Goal: Information Seeking & Learning: Learn about a topic

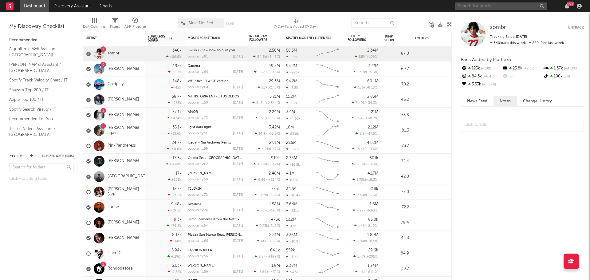
click at [470, 2] on input "text" at bounding box center [501, 6] width 92 height 8
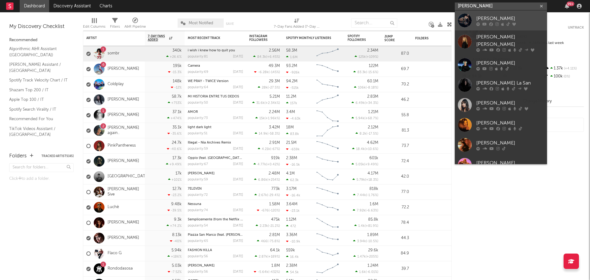
type input "clara"
click at [487, 17] on div "[PERSON_NAME]" at bounding box center [510, 18] width 68 height 7
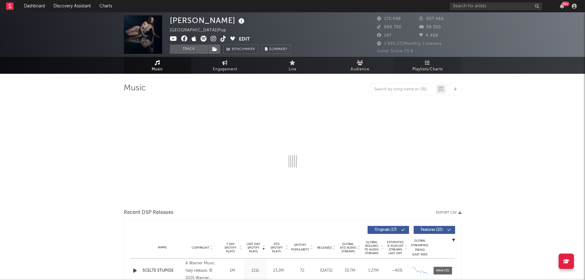
select select "6m"
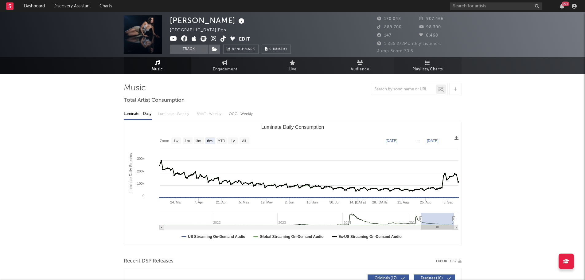
click at [434, 65] on link "Playlists/Charts" at bounding box center [428, 65] width 68 height 17
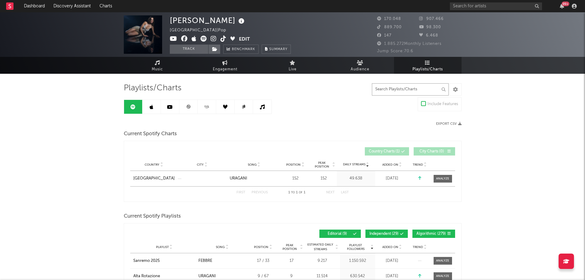
click at [424, 89] on input "text" at bounding box center [410, 89] width 77 height 12
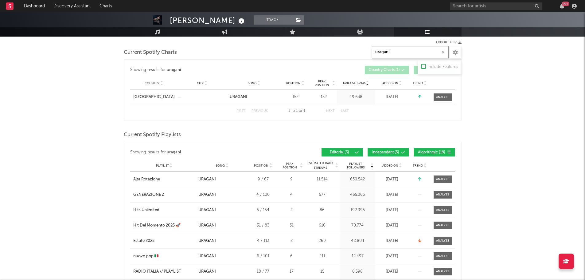
scroll to position [92, 0]
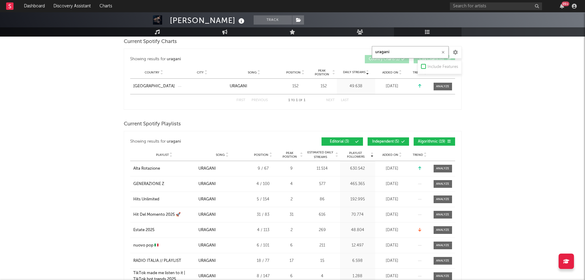
type input "uragani"
click at [398, 155] on span "Added On" at bounding box center [391, 155] width 16 height 4
click at [398, 153] on span "Added On" at bounding box center [391, 155] width 16 height 4
drag, startPoint x: 398, startPoint y: 153, endPoint x: 469, endPoint y: 146, distance: 71.0
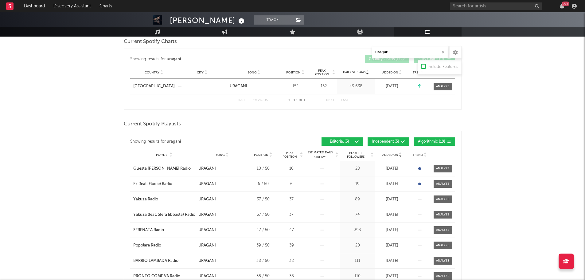
click at [391, 145] on button "Independent ( 5 )" at bounding box center [388, 141] width 41 height 8
click at [437, 138] on button "Algorithmic ( 19 )" at bounding box center [434, 141] width 41 height 8
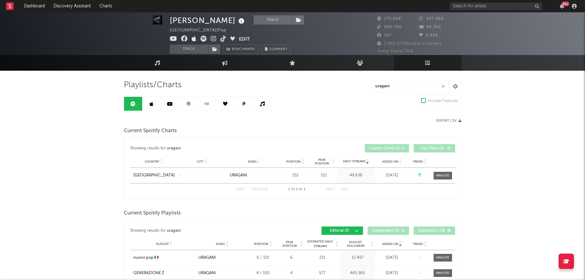
scroll to position [3, 0]
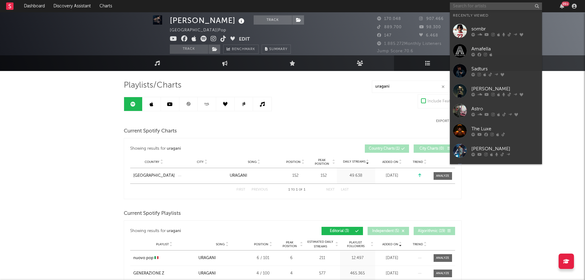
click at [463, 7] on input "text" at bounding box center [496, 6] width 92 height 8
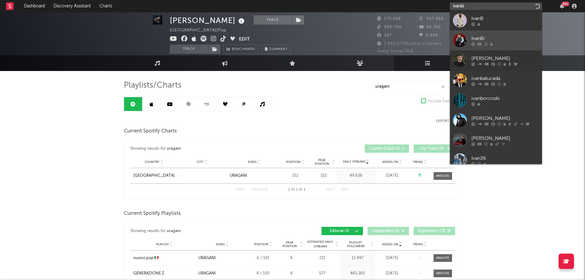
type input "ivanbi"
click at [492, 35] on div "IvanBi" at bounding box center [506, 38] width 68 height 7
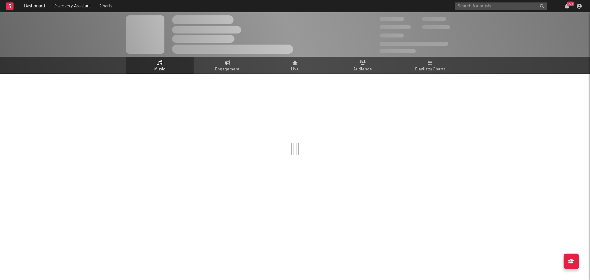
select select "1w"
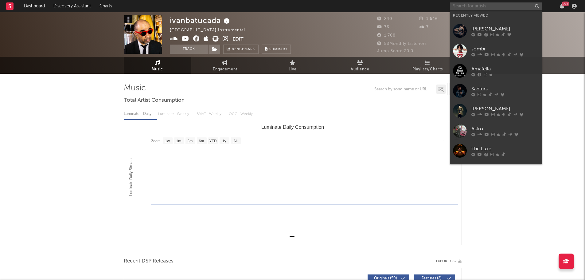
click at [480, 5] on input "text" at bounding box center [496, 6] width 92 height 8
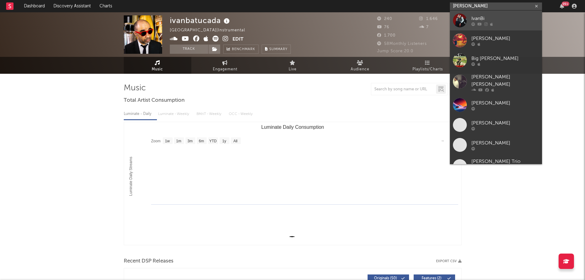
type input "[PERSON_NAME]"
click at [469, 17] on link "IvanBi" at bounding box center [496, 20] width 92 height 20
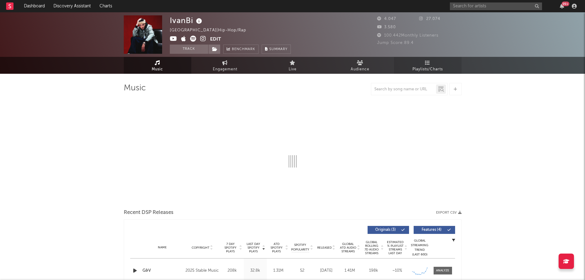
click at [425, 65] on link "Playlists/Charts" at bounding box center [428, 65] width 68 height 17
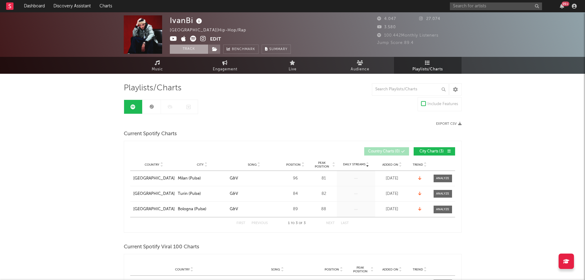
click at [192, 49] on button "Track" at bounding box center [189, 49] width 38 height 9
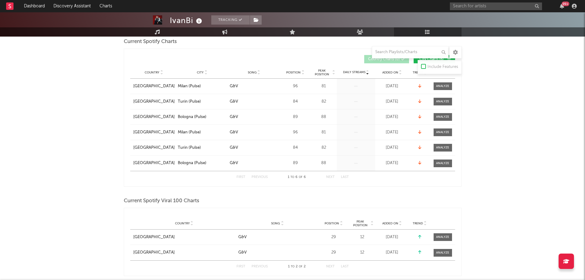
scroll to position [246, 0]
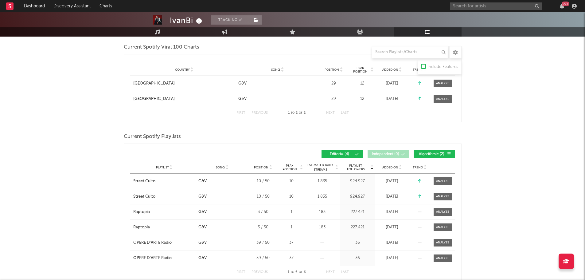
click at [390, 165] on div "Added On" at bounding box center [392, 167] width 31 height 5
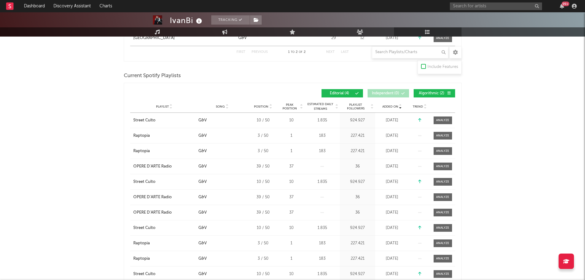
scroll to position [307, 0]
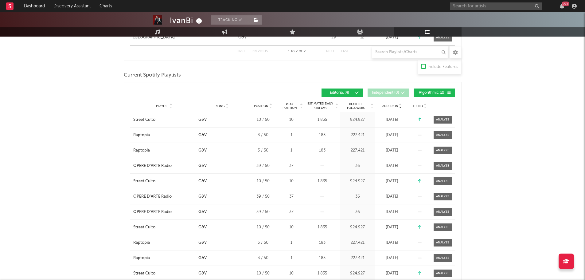
click at [394, 105] on span "Added On" at bounding box center [391, 106] width 16 height 4
click at [408, 51] on input "text" at bounding box center [410, 52] width 77 height 12
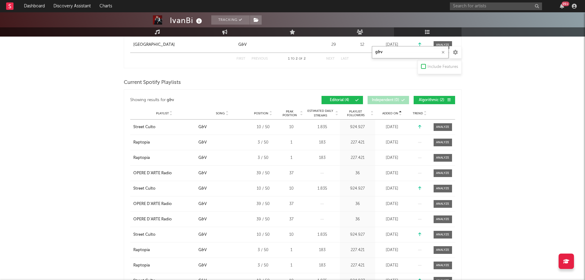
type input "g&v"
click at [492, 104] on div "IvanBi Tracking Italy | Hip-Hop/Rap Edit Tracking Email Alerts On Benchmark Sum…" at bounding box center [292, 243] width 585 height 1077
click at [399, 115] on div at bounding box center [401, 113] width 4 height 5
click at [419, 111] on div "Trend" at bounding box center [420, 113] width 18 height 5
click at [411, 112] on div "Trend" at bounding box center [420, 113] width 18 height 5
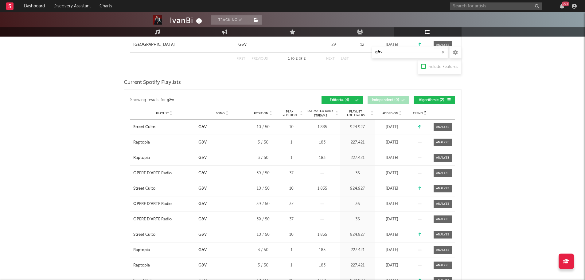
click at [389, 112] on span "Added On" at bounding box center [391, 114] width 16 height 4
click at [364, 114] on span "Playlist Followers" at bounding box center [356, 113] width 29 height 7
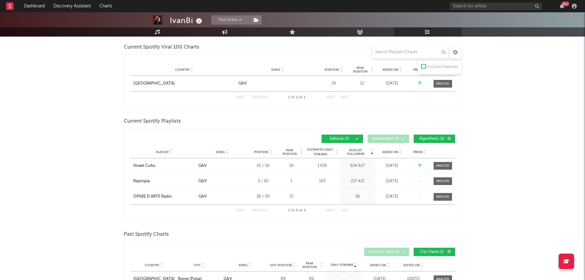
scroll to position [215, 0]
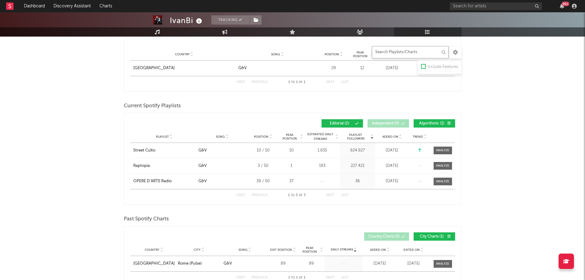
click at [395, 53] on input "text" at bounding box center [410, 52] width 77 height 12
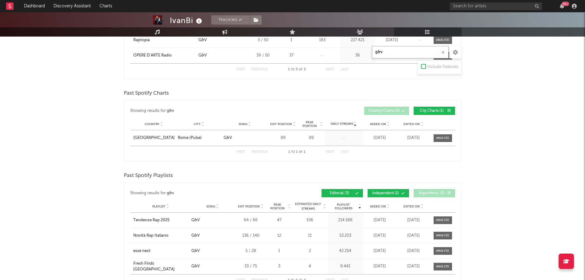
scroll to position [394, 0]
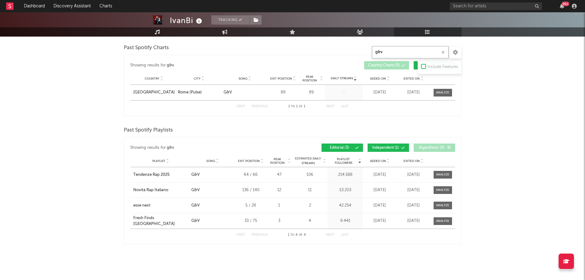
type input "g&v"
click at [393, 142] on div "Showing results for g&v Playlist Followers Playlist Song Exit Position Peak Pos…" at bounding box center [292, 147] width 325 height 14
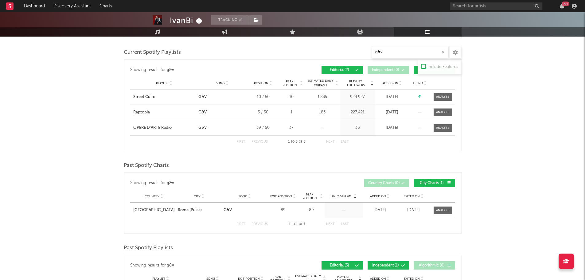
scroll to position [271, 0]
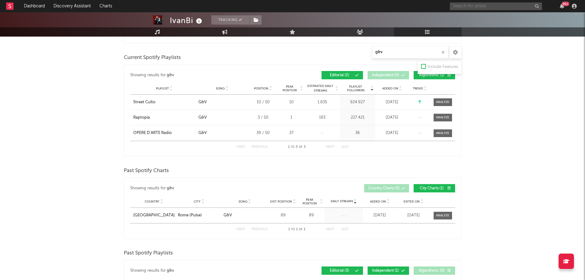
click at [466, 5] on input "text" at bounding box center [496, 6] width 92 height 8
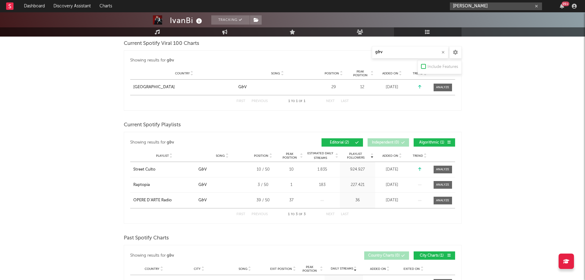
scroll to position [117, 0]
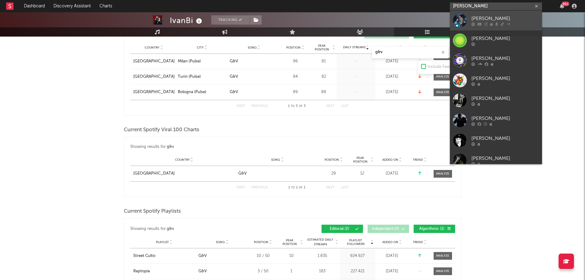
type input "[PERSON_NAME]"
drag, startPoint x: 486, startPoint y: 16, endPoint x: 500, endPoint y: 1, distance: 20.6
click at [486, 16] on div "[PERSON_NAME]" at bounding box center [506, 18] width 68 height 7
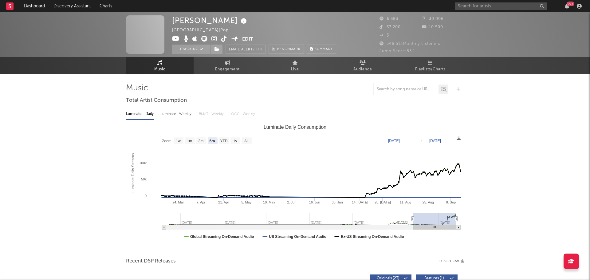
select select "6m"
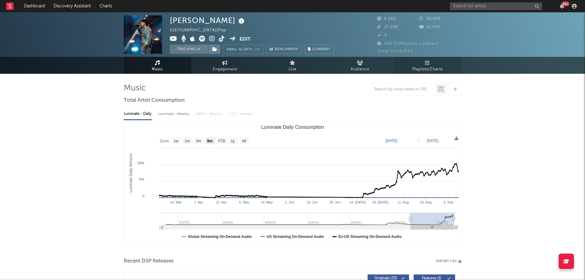
click at [422, 66] on span "Playlists/Charts" at bounding box center [428, 69] width 30 height 7
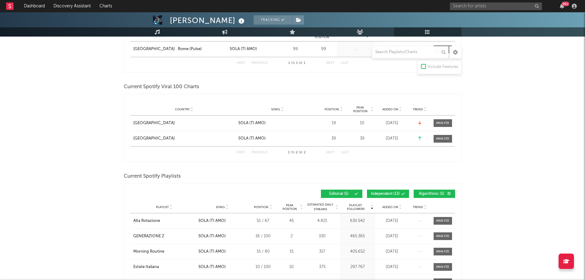
scroll to position [184, 0]
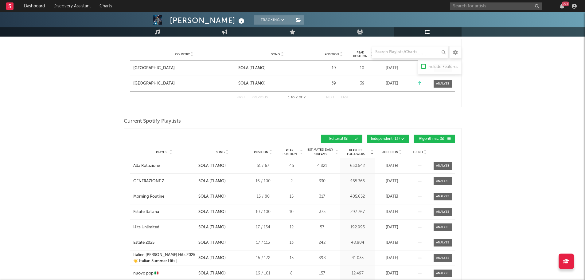
click at [392, 139] on span "Independent ( 13 )" at bounding box center [385, 139] width 29 height 4
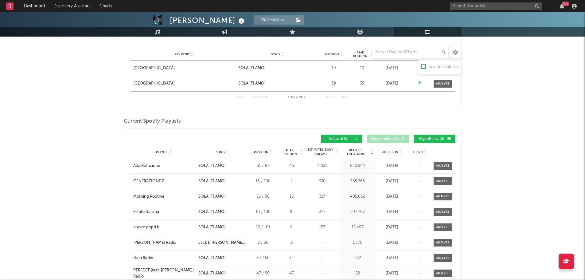
click at [426, 138] on span "Algorithmic ( 5 )" at bounding box center [432, 139] width 28 height 4
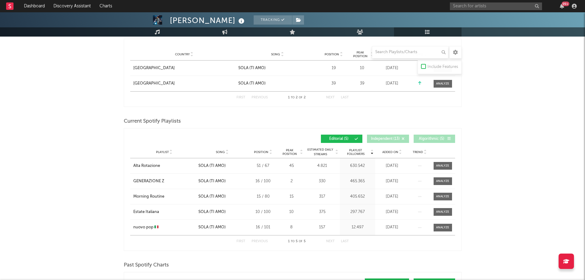
click at [399, 153] on icon at bounding box center [400, 153] width 3 height 2
click at [395, 152] on span "Added On" at bounding box center [391, 152] width 16 height 4
click at [463, 1] on div "99 +" at bounding box center [514, 6] width 129 height 12
click at [463, 2] on input "text" at bounding box center [496, 6] width 92 height 8
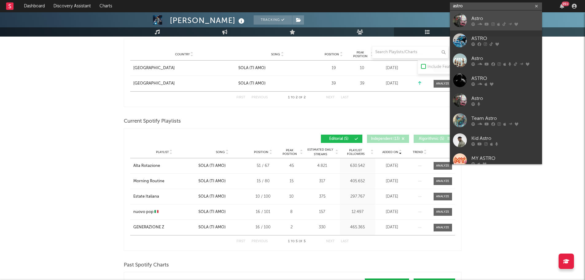
type input "astro"
click at [481, 16] on div "Astro" at bounding box center [506, 18] width 68 height 7
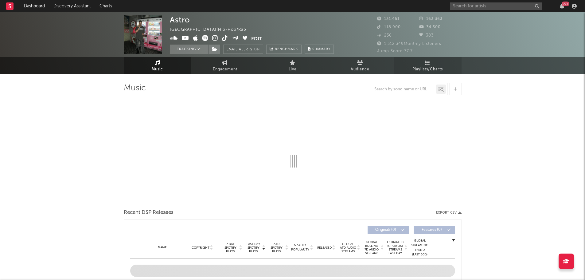
select select "6m"
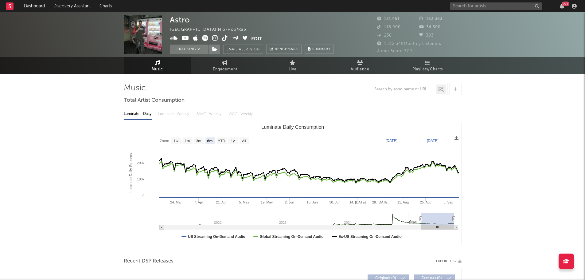
click at [423, 66] on span "Playlists/Charts" at bounding box center [428, 69] width 30 height 7
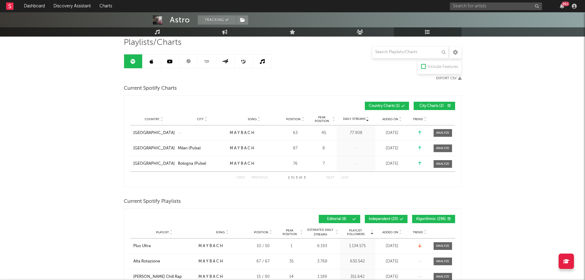
scroll to position [123, 0]
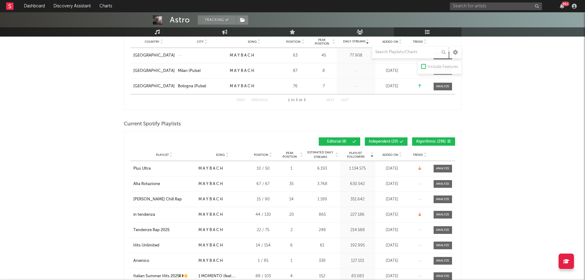
click at [391, 144] on button "Independent ( 20 )" at bounding box center [386, 141] width 43 height 8
click at [420, 140] on span "Algorithmic ( 296 )" at bounding box center [431, 142] width 30 height 4
click at [401, 152] on icon at bounding box center [400, 153] width 3 height 2
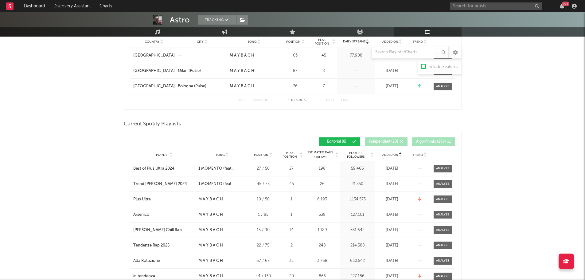
click at [399, 155] on icon at bounding box center [400, 156] width 3 height 2
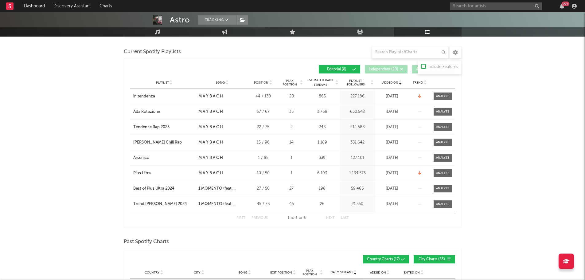
scroll to position [184, 0]
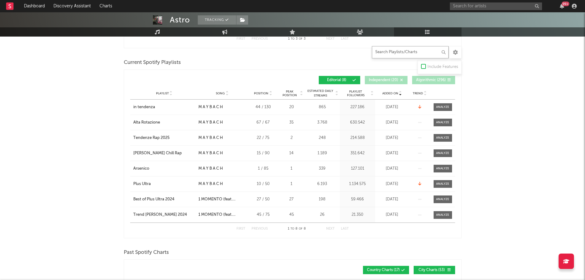
click at [400, 48] on input "text" at bounding box center [410, 52] width 77 height 12
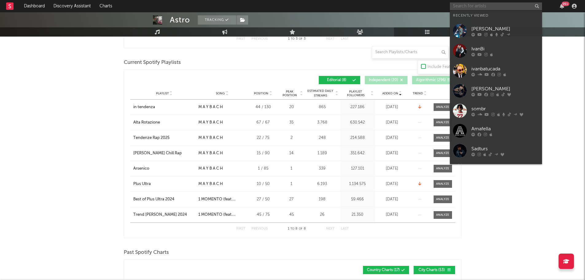
click at [463, 5] on input "text" at bounding box center [496, 6] width 92 height 8
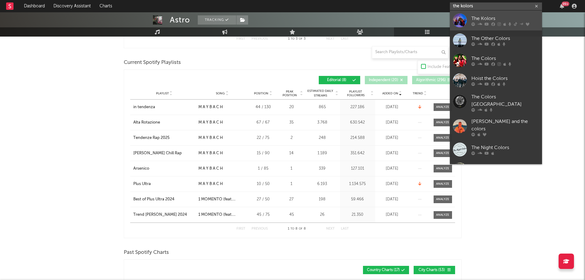
type input "the kolors"
click at [491, 16] on div "The Kolors" at bounding box center [506, 18] width 68 height 7
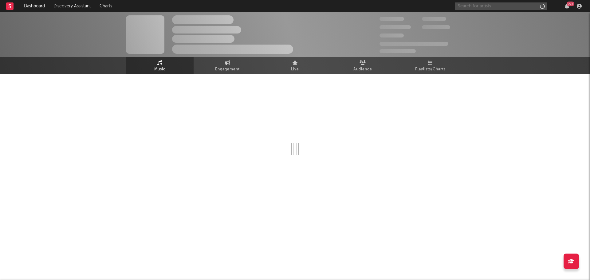
click at [486, 5] on input "text" at bounding box center [501, 6] width 92 height 8
type input "the"
select select "1w"
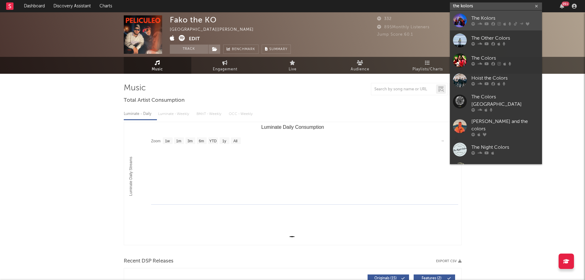
type input "the kolors"
click at [484, 16] on div "The Kolors" at bounding box center [506, 18] width 68 height 7
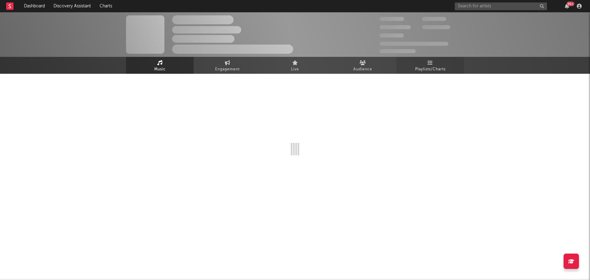
click at [427, 67] on span "Playlists/Charts" at bounding box center [430, 69] width 30 height 7
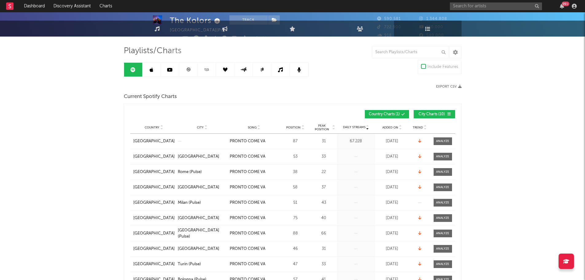
scroll to position [184, 0]
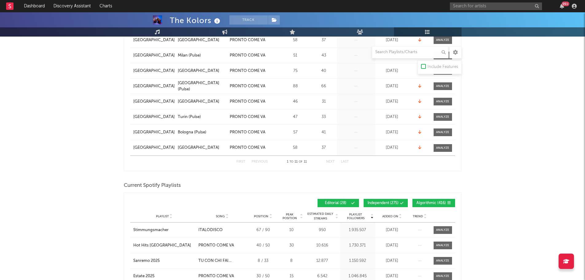
click at [398, 202] on span "Independent ( 275 )" at bounding box center [383, 203] width 31 height 4
click at [433, 199] on button "Algorithmic ( 416 )" at bounding box center [434, 203] width 43 height 8
click at [396, 215] on span "Added On" at bounding box center [391, 217] width 16 height 4
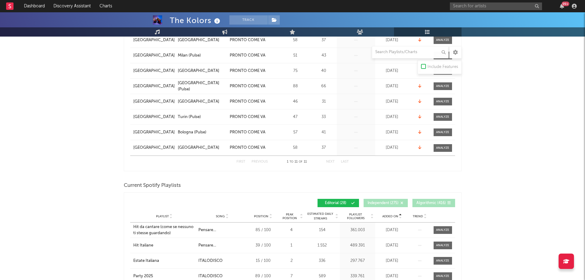
click at [396, 215] on span "Added On" at bounding box center [391, 217] width 16 height 4
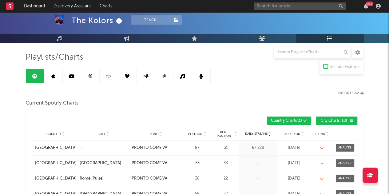
scroll to position [120, 0]
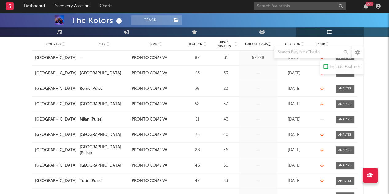
click at [310, 10] on div "99 +" at bounding box center [318, 6] width 129 height 12
click at [309, 10] on input "text" at bounding box center [300, 6] width 92 height 8
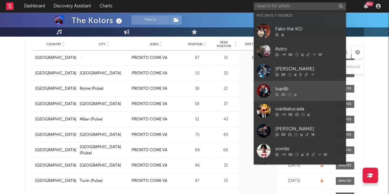
click at [301, 93] on div at bounding box center [309, 95] width 68 height 4
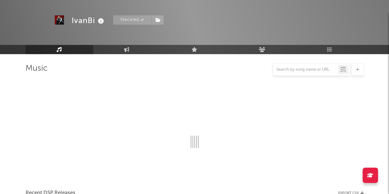
scroll to position [120, 0]
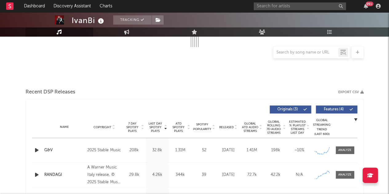
select select "1w"
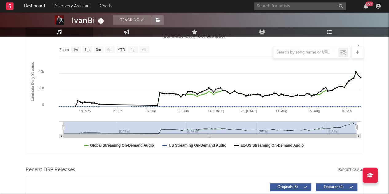
scroll to position [0, 0]
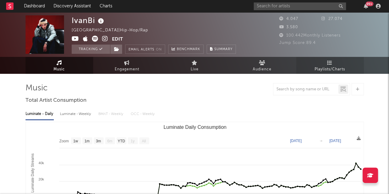
click at [324, 60] on link "Playlists/Charts" at bounding box center [330, 65] width 68 height 17
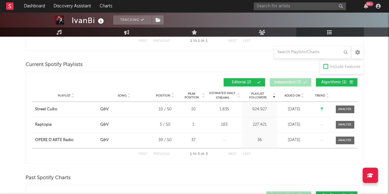
scroll to position [257, 0]
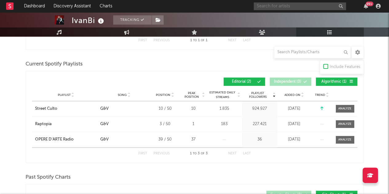
click at [274, 5] on input "text" at bounding box center [300, 6] width 92 height 8
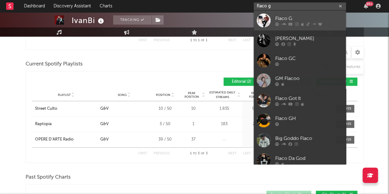
type input "flaco g"
click at [299, 20] on div "Flaco G" at bounding box center [309, 18] width 68 height 7
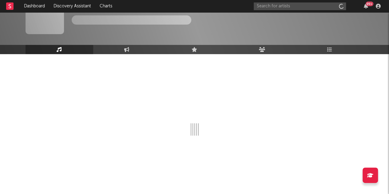
scroll to position [20, 0]
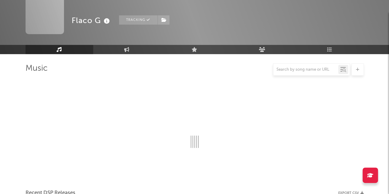
click at [325, 66] on div at bounding box center [305, 70] width 65 height 8
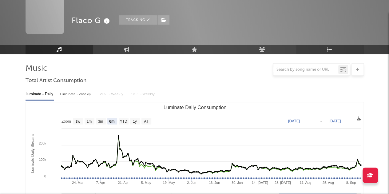
click at [325, 45] on link "Playlists/Charts" at bounding box center [330, 49] width 68 height 9
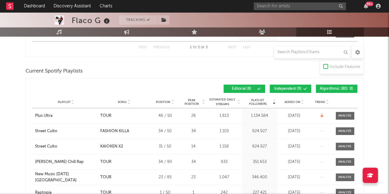
scroll to position [152, 0]
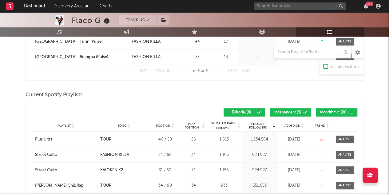
click at [293, 113] on span "Independent ( 9 )" at bounding box center [288, 113] width 28 height 4
click at [321, 112] on span "Algorithmic ( 80 )" at bounding box center [334, 113] width 28 height 4
click at [292, 121] on div "Playlist City Song Position Peak Position Estimated Daily Streams Playlist Foll…" at bounding box center [194, 126] width 325 height 12
click at [294, 124] on span "Added On" at bounding box center [292, 126] width 16 height 4
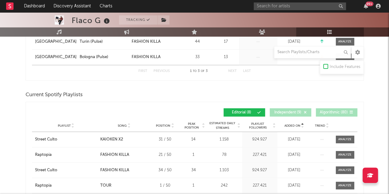
click at [295, 124] on span "Added On" at bounding box center [292, 126] width 16 height 4
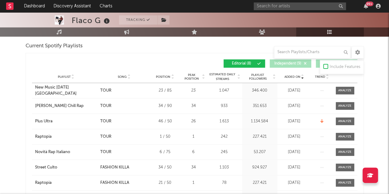
scroll to position [199, 0]
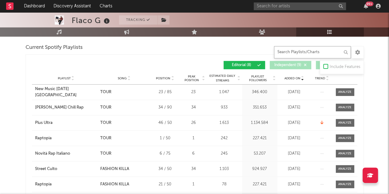
click at [281, 55] on input "text" at bounding box center [312, 52] width 77 height 12
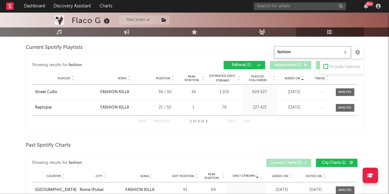
click at [294, 53] on input "fashion" at bounding box center [312, 52] width 77 height 12
type input "f"
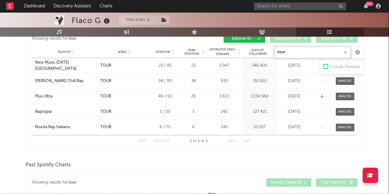
type input "tour"
click at [327, 3] on input "text" at bounding box center [300, 6] width 92 height 8
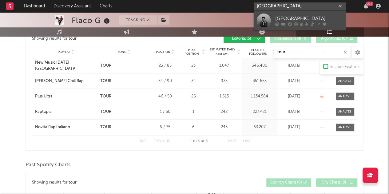
type input "[GEOGRAPHIC_DATA]"
click at [291, 15] on div "[GEOGRAPHIC_DATA]" at bounding box center [309, 18] width 68 height 7
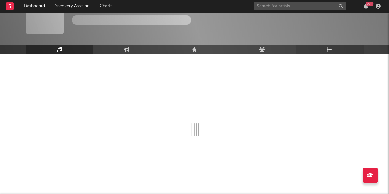
click at [329, 53] on link "Playlists/Charts" at bounding box center [330, 49] width 68 height 9
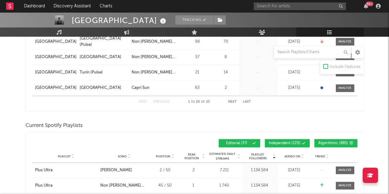
scroll to position [384, 0]
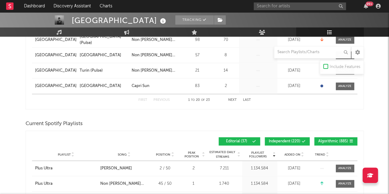
click at [294, 137] on button "Independent ( 220 )" at bounding box center [287, 141] width 45 height 8
click at [345, 136] on div "Playlist Followers Playlist Song Position Peak Position Playlist Followers Adde…" at bounding box center [194, 141] width 325 height 14
click at [315, 142] on button "Algorithmic ( 885 )" at bounding box center [335, 141] width 43 height 8
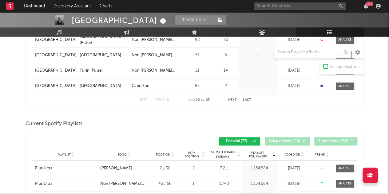
click at [296, 154] on span "Added On" at bounding box center [292, 155] width 16 height 4
drag, startPoint x: 296, startPoint y: 154, endPoint x: 304, endPoint y: 152, distance: 8.3
click at [304, 152] on div "Added On" at bounding box center [294, 154] width 31 height 5
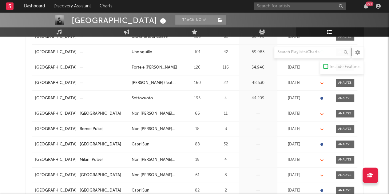
scroll to position [176, 0]
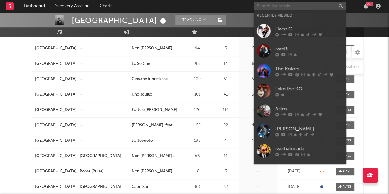
click at [285, 6] on input "text" at bounding box center [300, 6] width 92 height 8
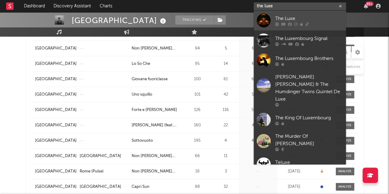
type input "the luxe"
click at [287, 20] on div "The Luxe" at bounding box center [309, 18] width 68 height 7
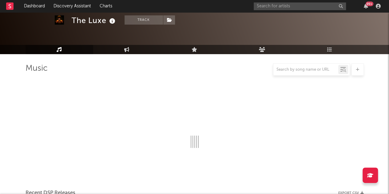
scroll to position [176, 0]
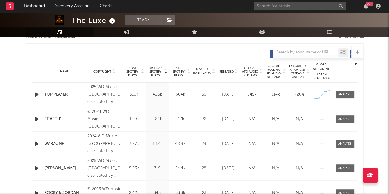
select select "1w"
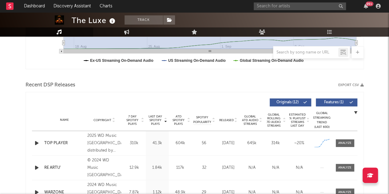
scroll to position [48, 0]
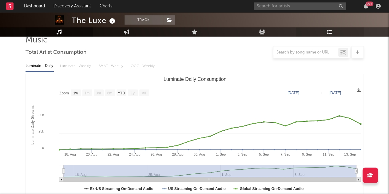
click at [333, 35] on link "Playlists/Charts" at bounding box center [330, 31] width 68 height 9
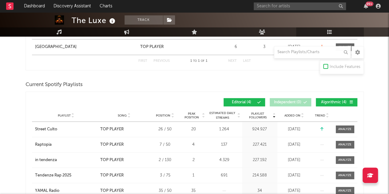
scroll to position [124, 0]
click at [295, 113] on span "Added On" at bounding box center [292, 115] width 16 height 4
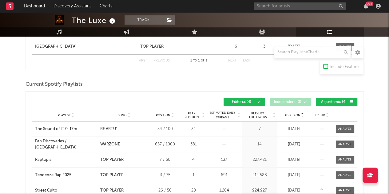
click at [295, 113] on span "Added On" at bounding box center [292, 115] width 16 height 4
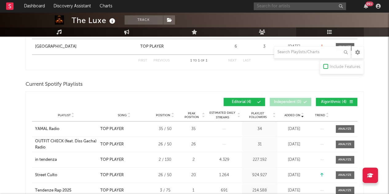
click at [292, 7] on input "text" at bounding box center [300, 6] width 92 height 8
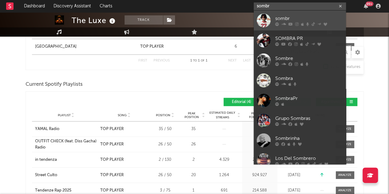
type input "sombr"
click at [280, 18] on div "sombr" at bounding box center [309, 18] width 68 height 7
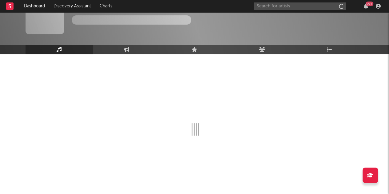
scroll to position [20, 0]
select select "6m"
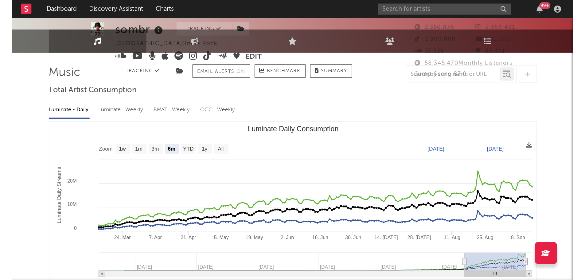
scroll to position [0, 0]
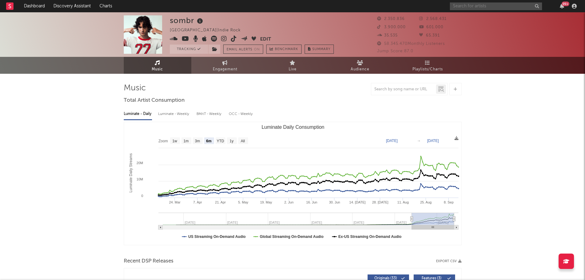
click at [465, 5] on input "text" at bounding box center [496, 6] width 92 height 8
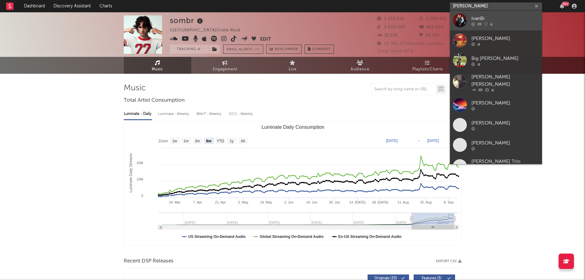
type input "[PERSON_NAME]"
click at [474, 14] on link "IvanBi" at bounding box center [496, 20] width 92 height 20
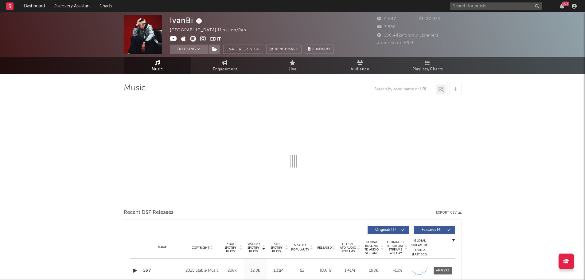
select select "1w"
